Goal: Task Accomplishment & Management: Manage account settings

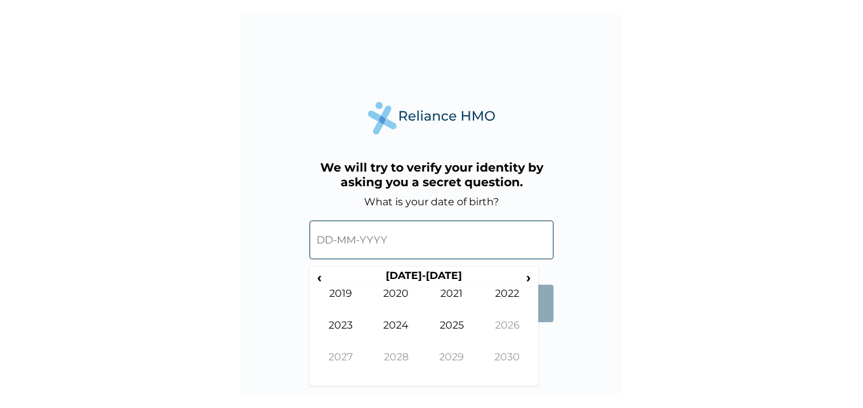
click at [335, 241] on input "text" at bounding box center [432, 240] width 244 height 39
click at [323, 275] on span "‹" at bounding box center [319, 277] width 13 height 16
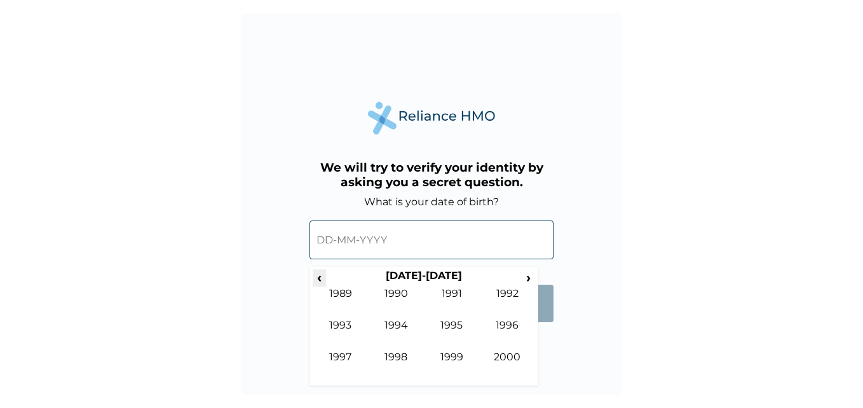
click at [323, 275] on span "‹" at bounding box center [319, 277] width 13 height 16
click at [519, 274] on th "[DATE]-[DATE]" at bounding box center [423, 278] width 195 height 18
click at [524, 280] on span "›" at bounding box center [529, 277] width 14 height 16
click at [456, 360] on td "1989" at bounding box center [452, 367] width 56 height 32
click at [519, 287] on td "Apr" at bounding box center [508, 303] width 56 height 32
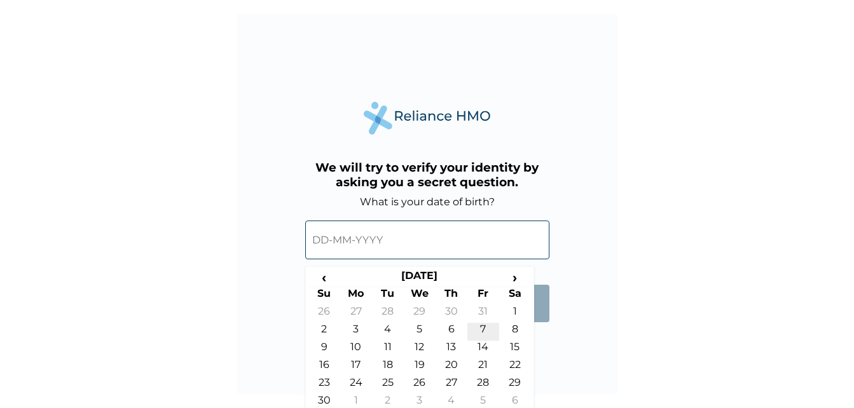
click at [484, 326] on td "7" at bounding box center [483, 332] width 32 height 18
type input "[DATE]"
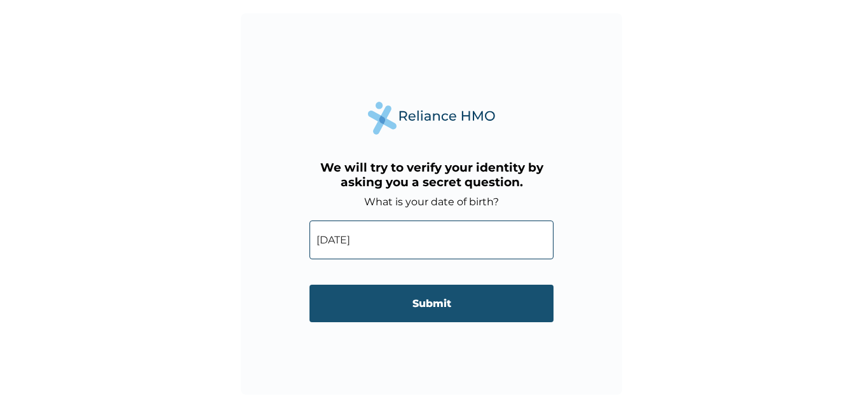
click at [462, 306] on input "Submit" at bounding box center [432, 304] width 244 height 38
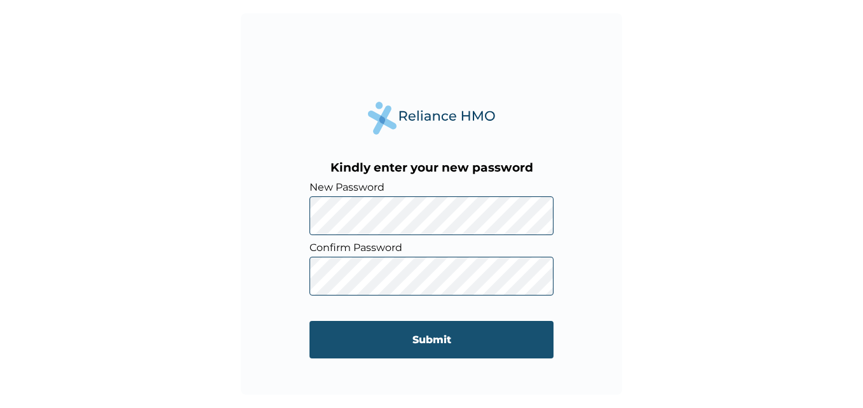
click at [413, 331] on input "Submit" at bounding box center [432, 340] width 244 height 38
